Goal: Navigation & Orientation: Find specific page/section

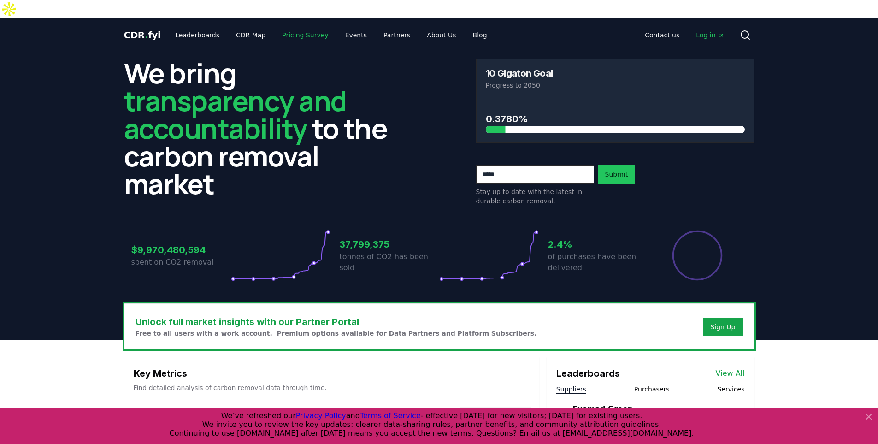
click at [292, 27] on link "Pricing Survey" at bounding box center [305, 35] width 61 height 17
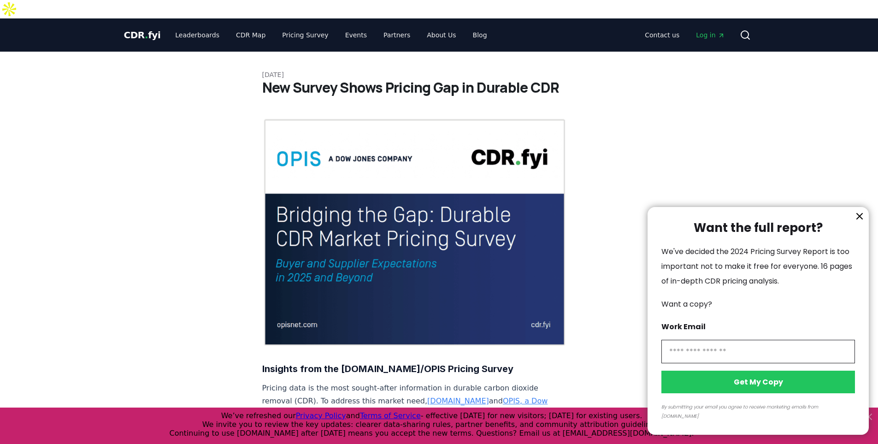
click at [144, 18] on div at bounding box center [439, 222] width 878 height 444
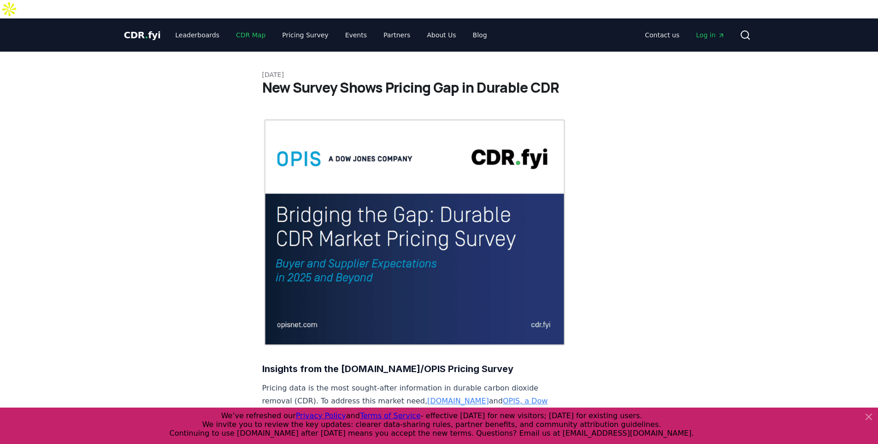
click at [240, 27] on link "CDR Map" at bounding box center [251, 35] width 44 height 17
